Goal: Task Accomplishment & Management: Use online tool/utility

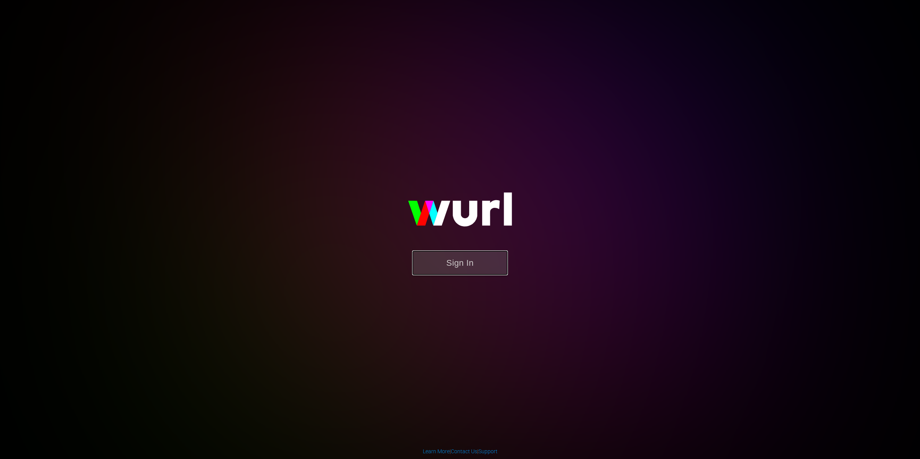
click at [465, 258] on button "Sign In" at bounding box center [460, 262] width 96 height 25
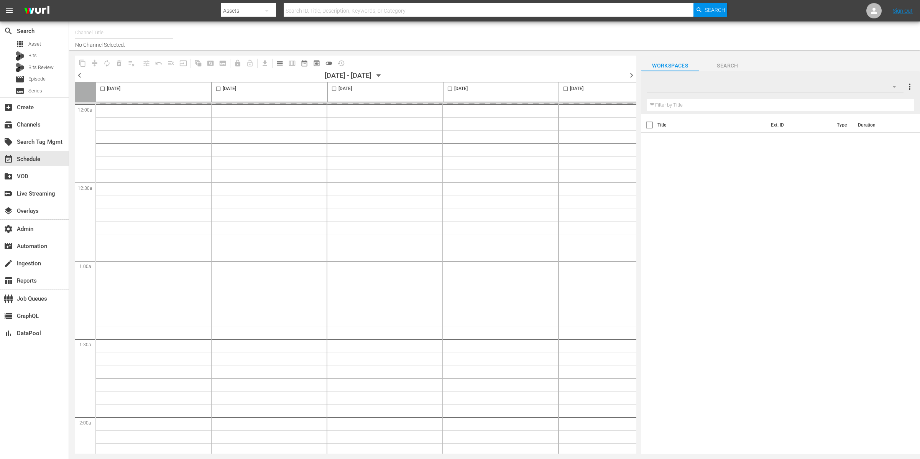
type input "Midsomer Murders (994)"
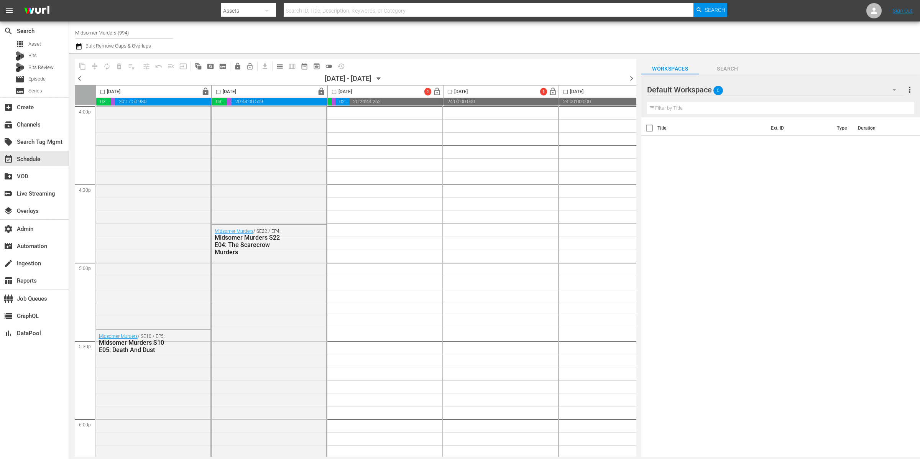
scroll to position [3405, 0]
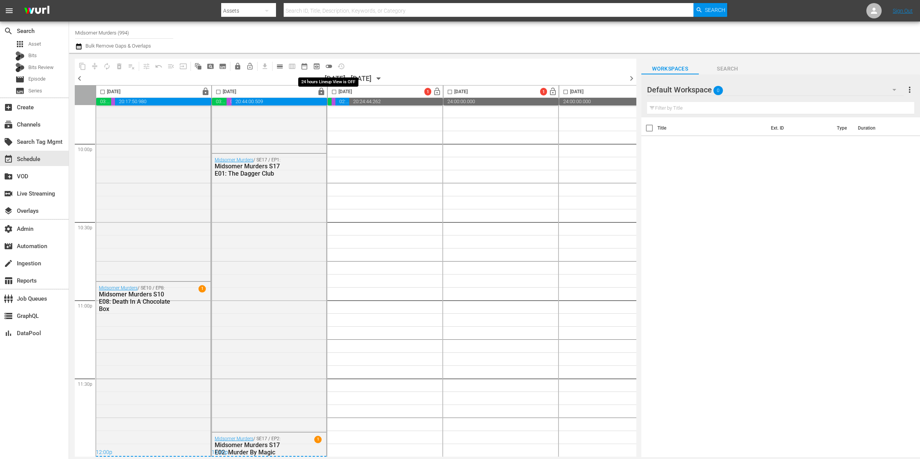
click at [330, 67] on span "toggle_off" at bounding box center [329, 66] width 8 height 8
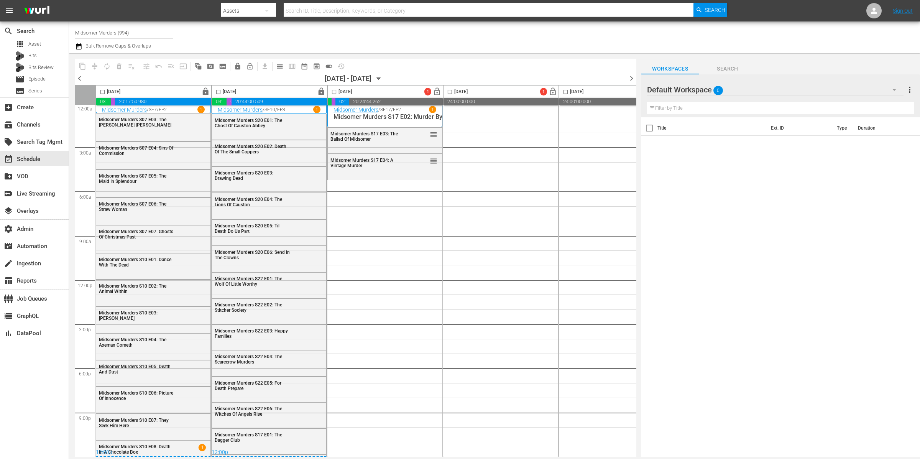
scroll to position [0, 0]
